Goal: Complete application form

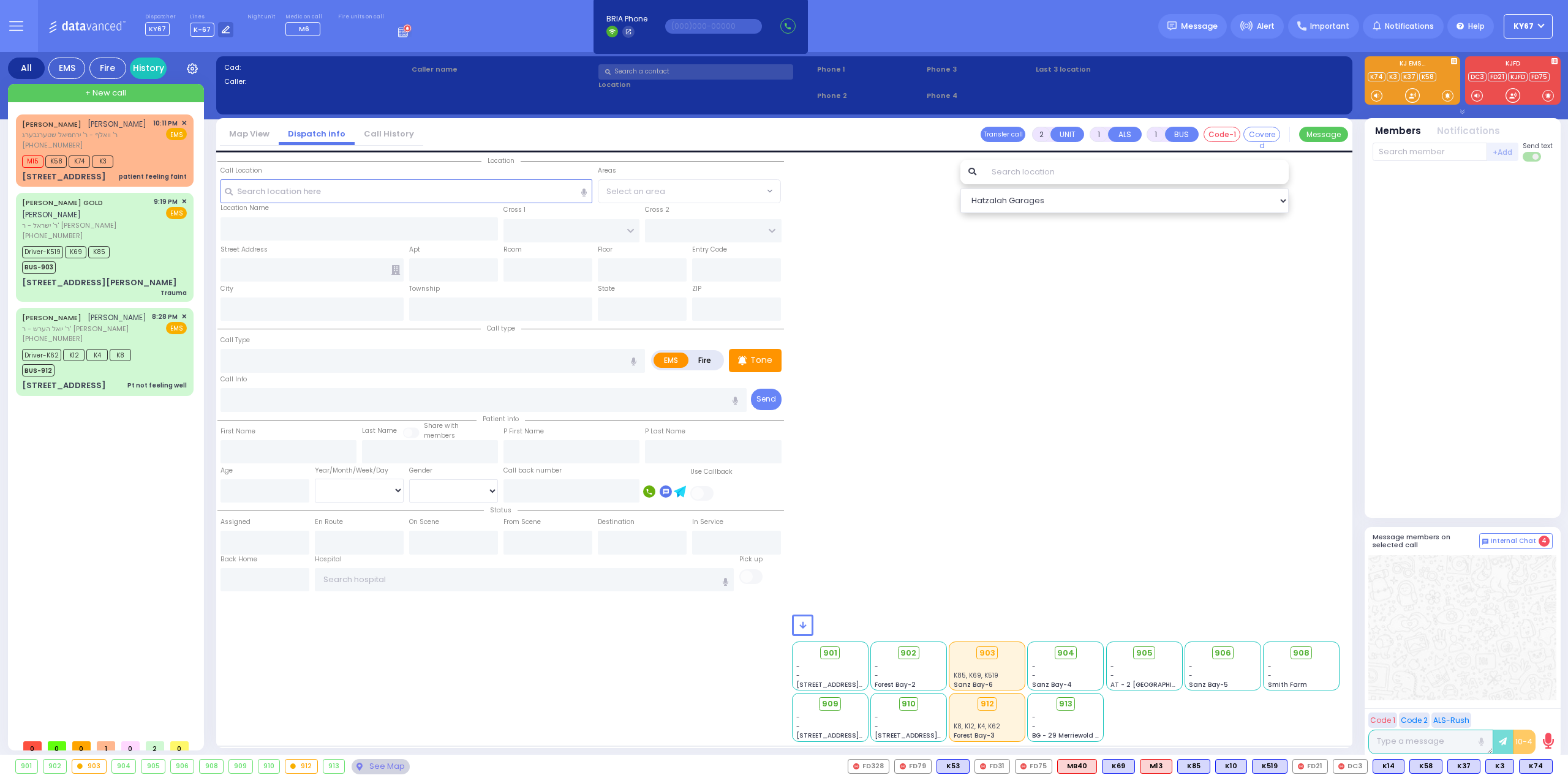
select select
radio input "true"
select select
type input "22:28"
select select
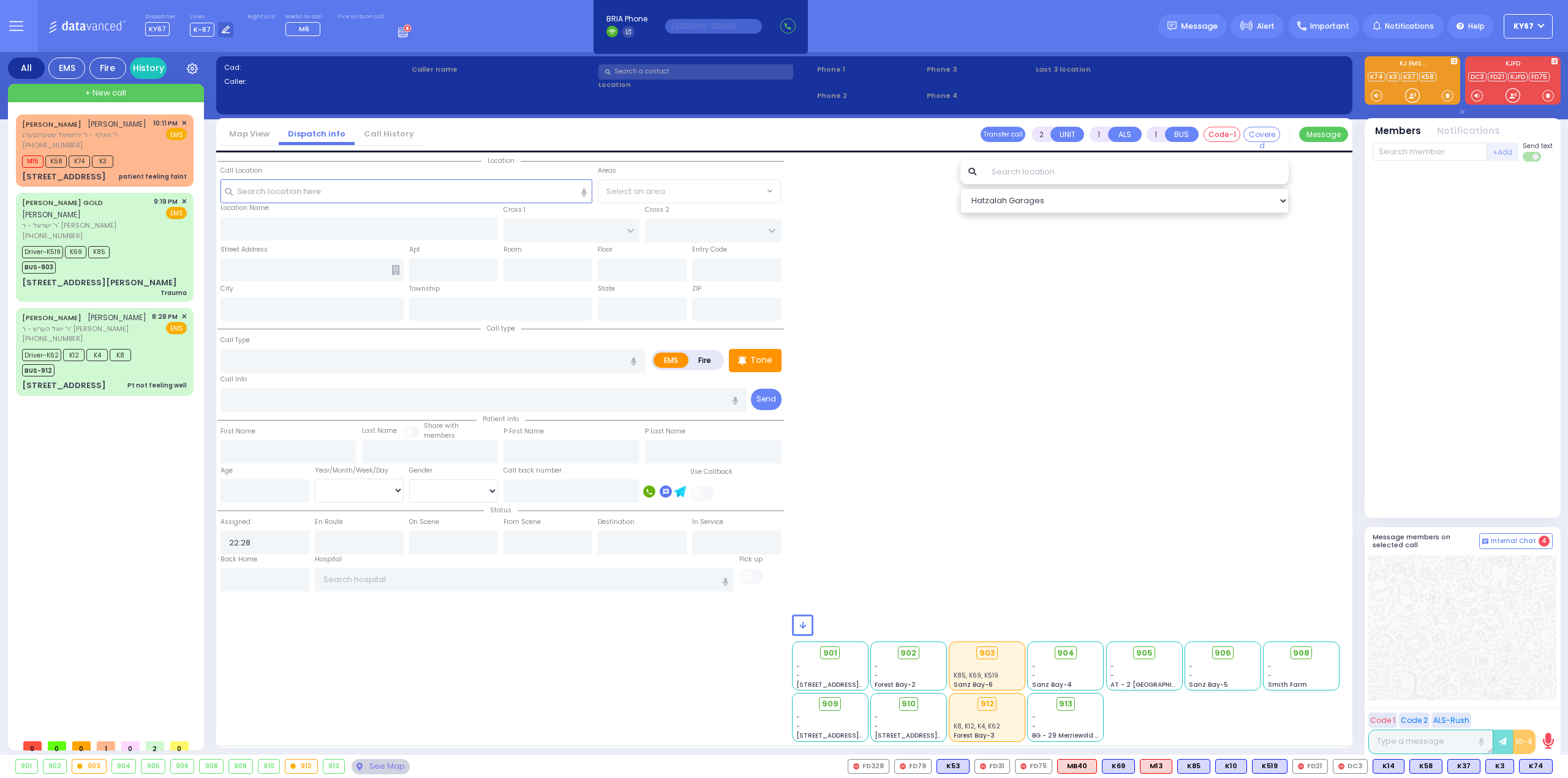
radio input "true"
select select
select select "Hatzalah Garages"
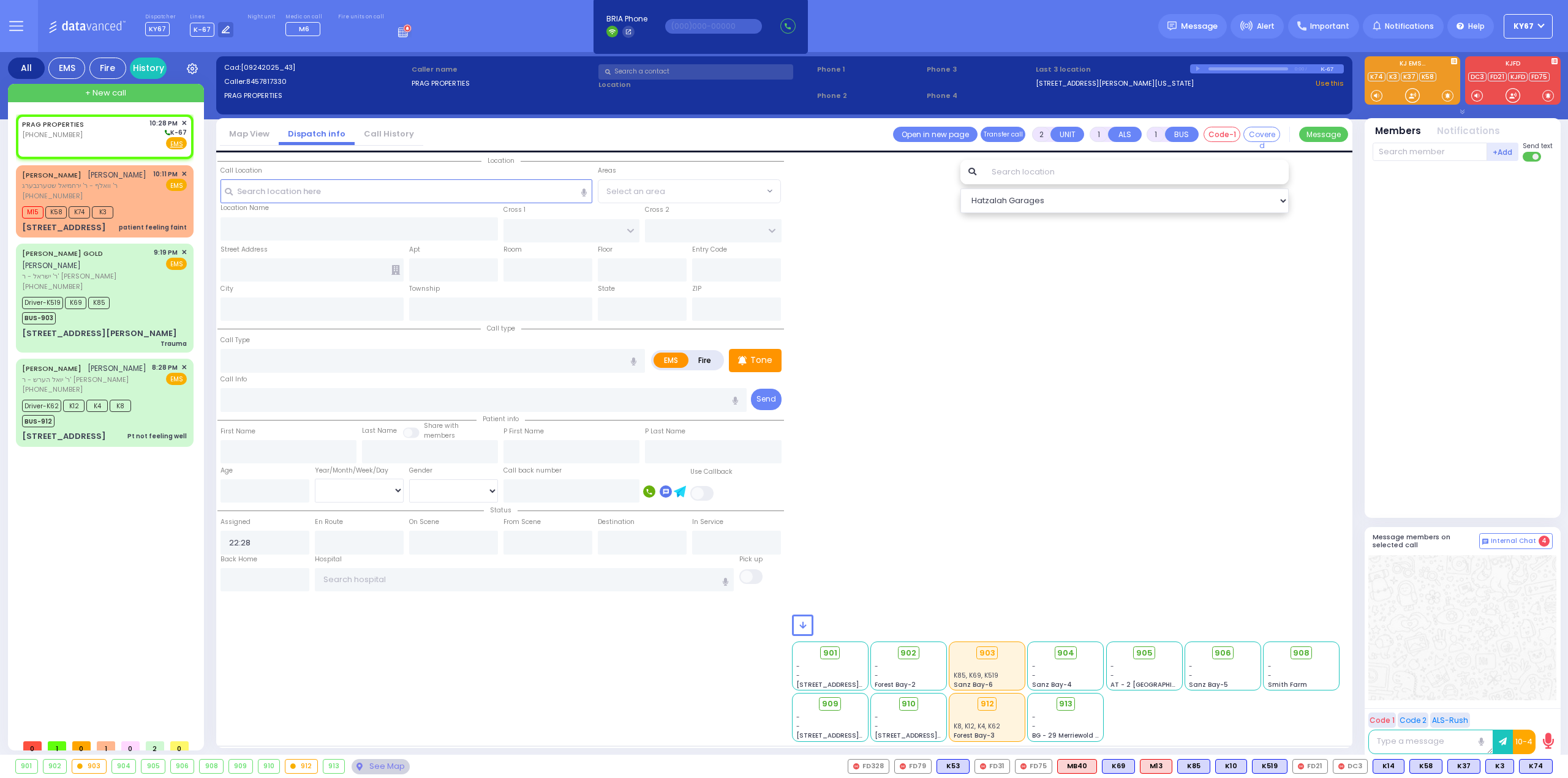
select select
radio input "true"
select select
select select "Hatzalah Garages"
